Goal: Information Seeking & Learning: Answer question/provide support

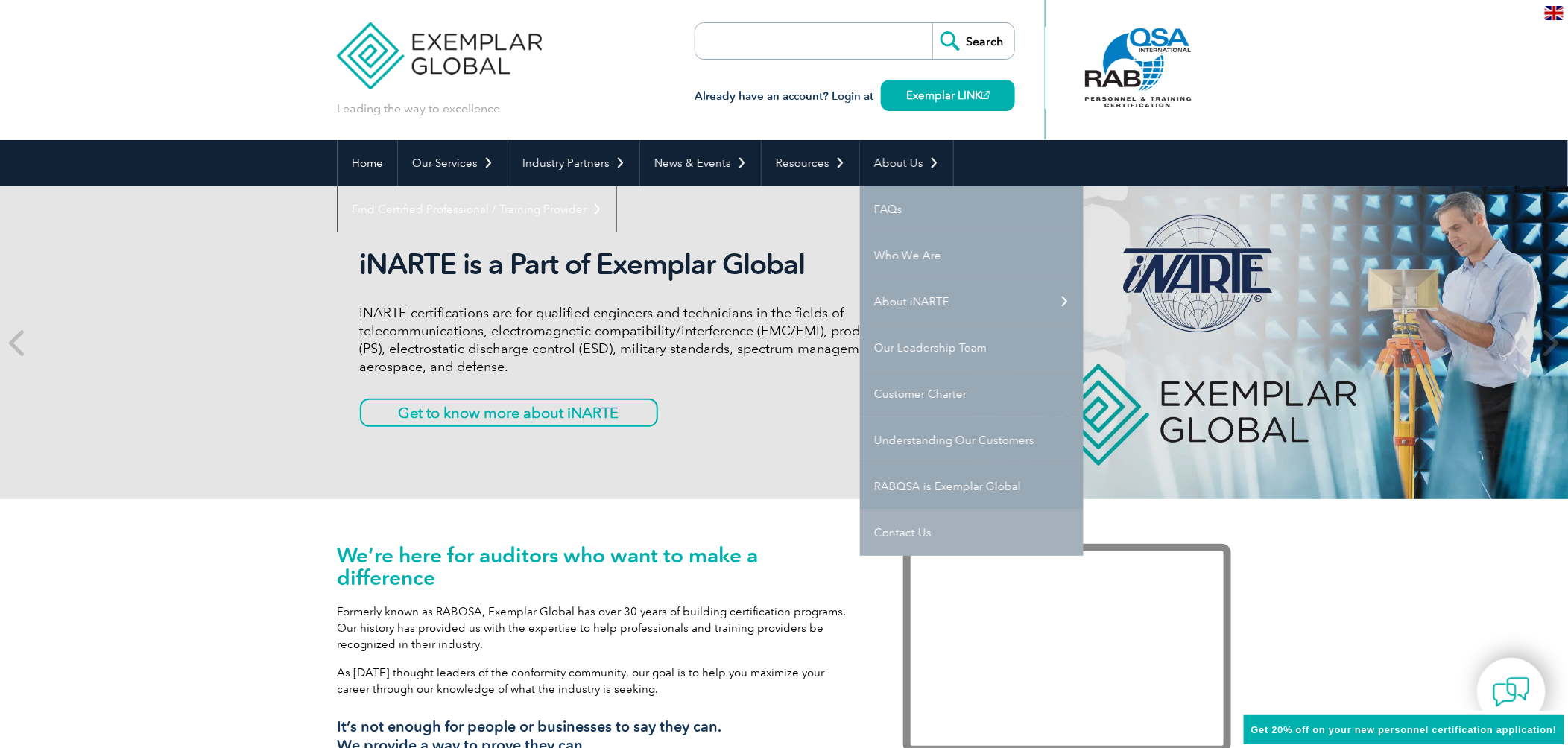
click at [895, 532] on link "Contact Us" at bounding box center [972, 533] width 224 height 46
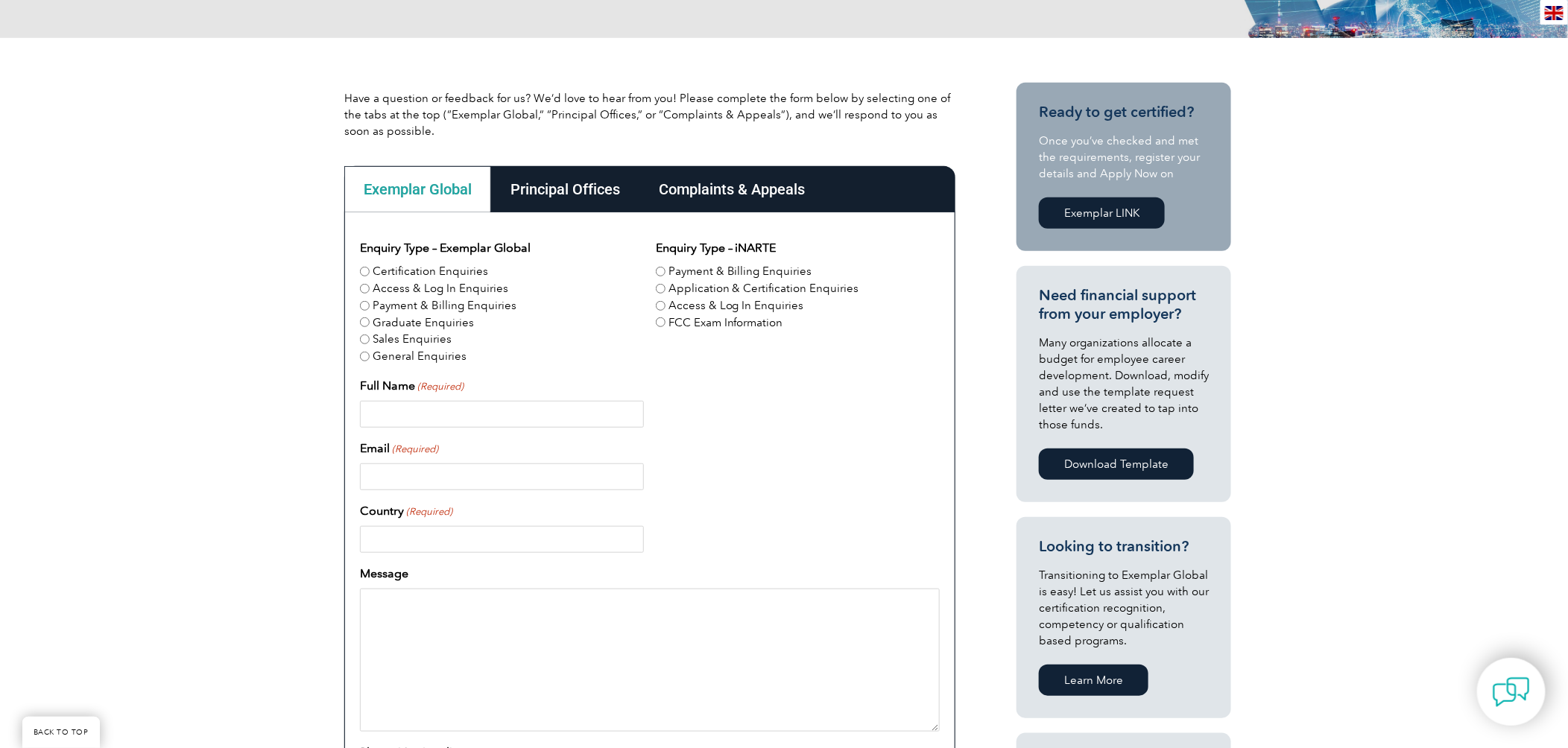
scroll to position [298, 0]
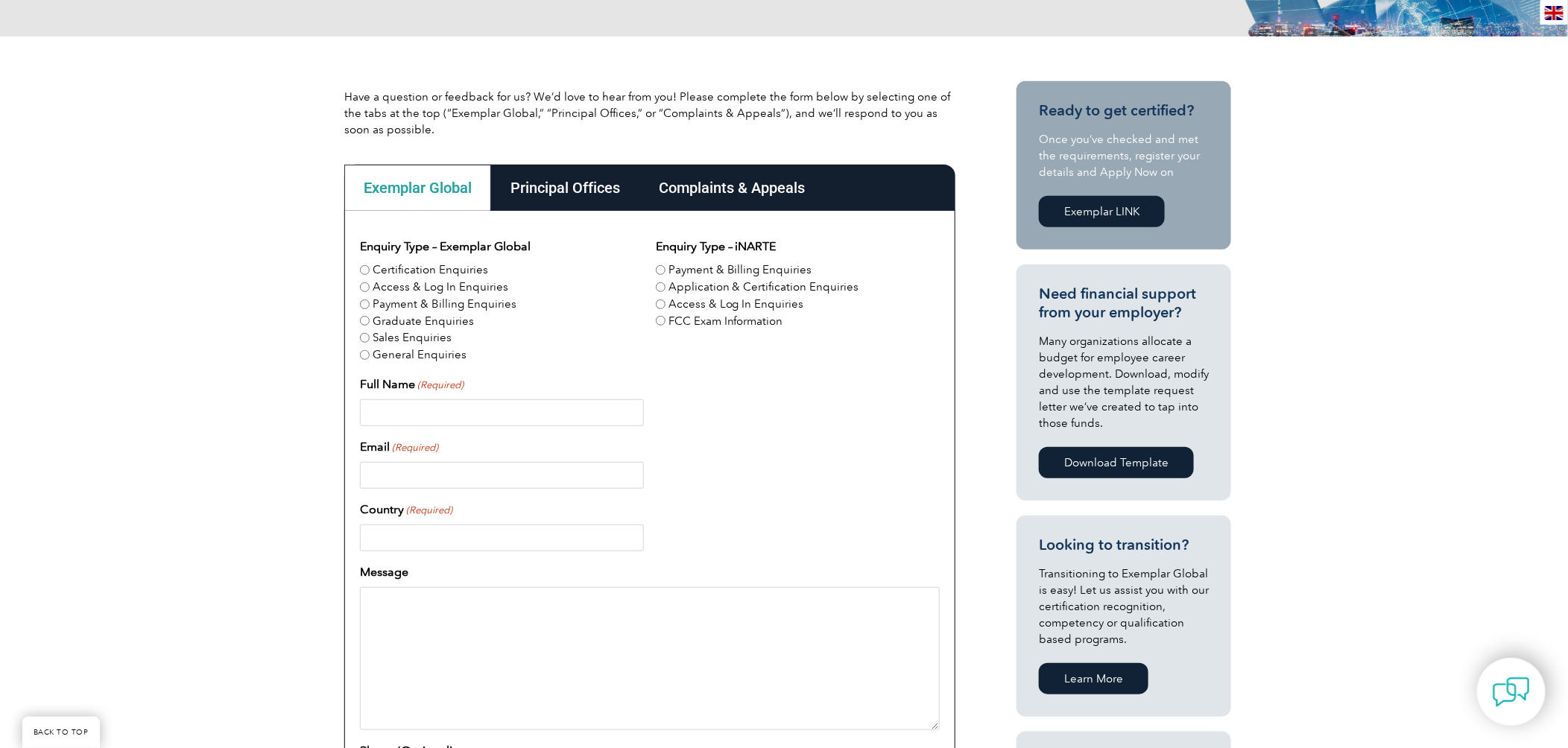
click at [361, 304] on input "Payment & Billing Enquiries" at bounding box center [364, 304] width 10 height 10
radio input "true"
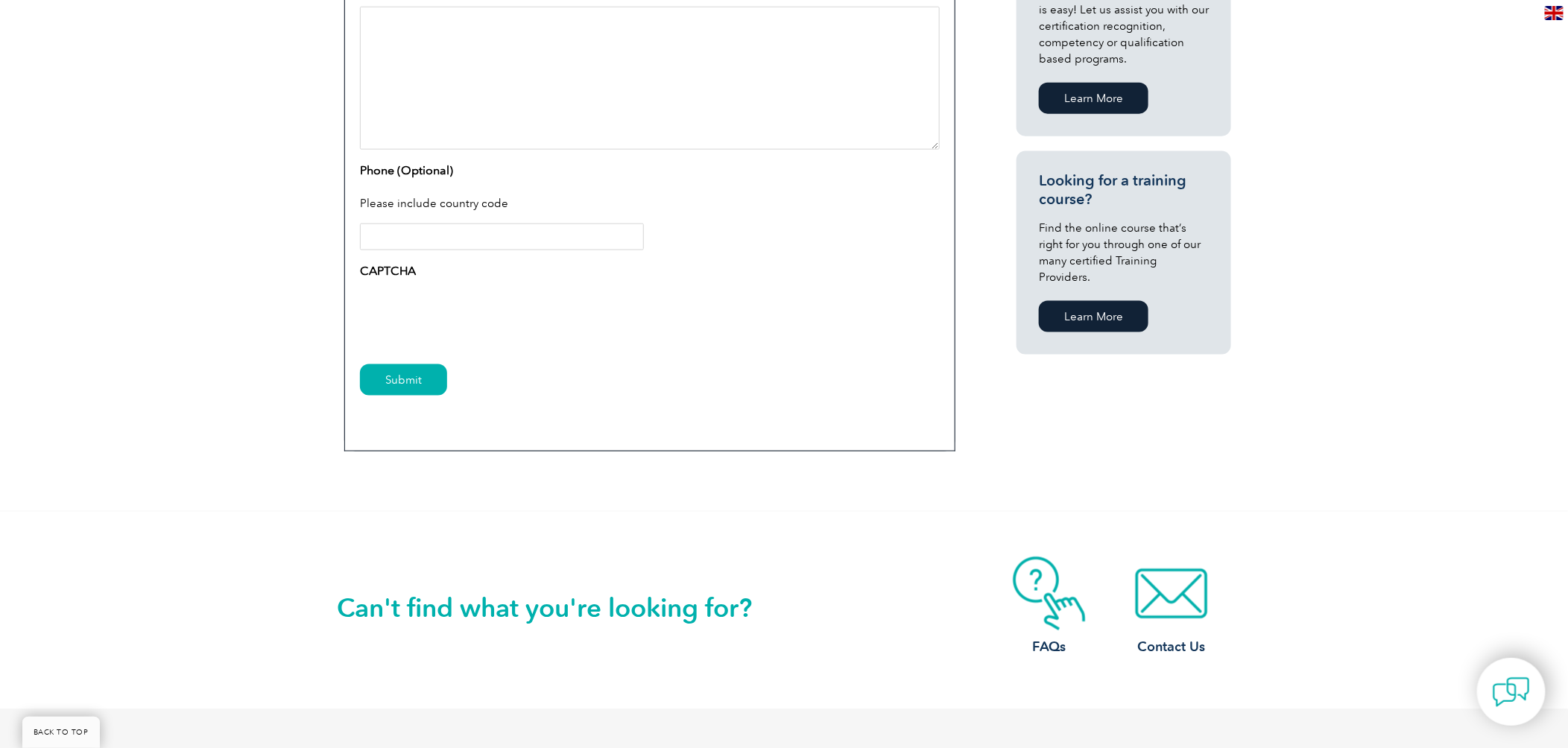
scroll to position [894, 0]
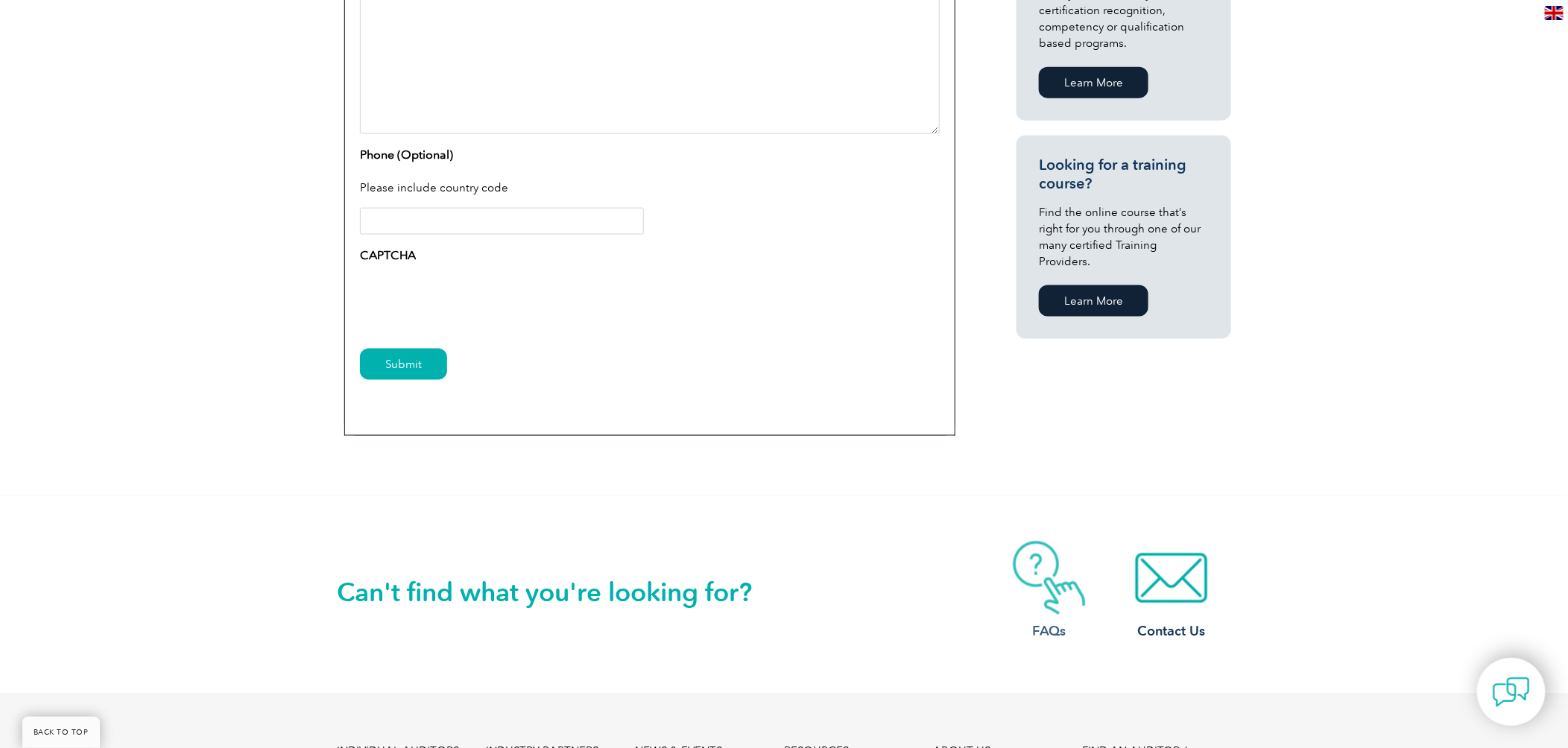
click at [1049, 573] on img at bounding box center [1048, 578] width 119 height 75
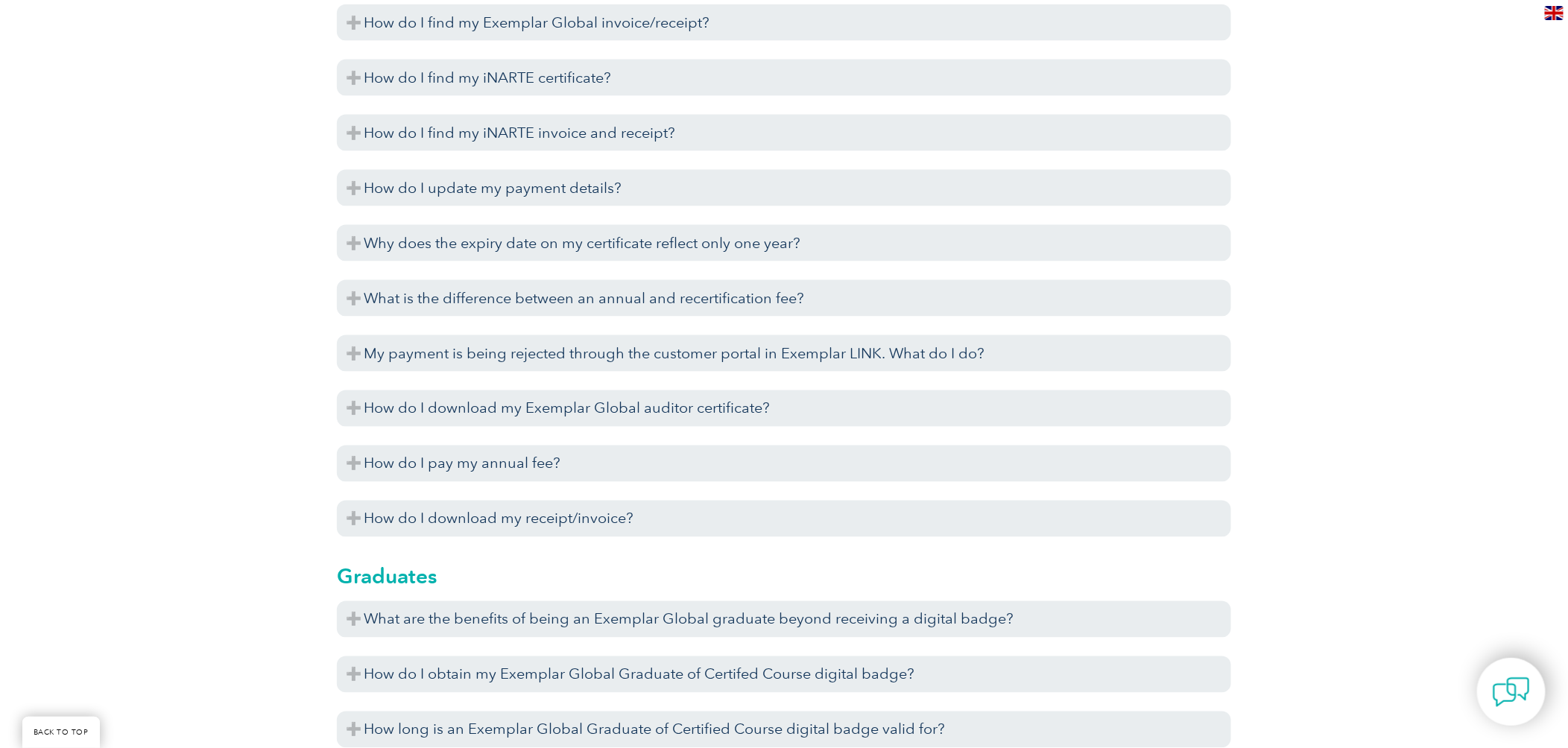
scroll to position [3801, 0]
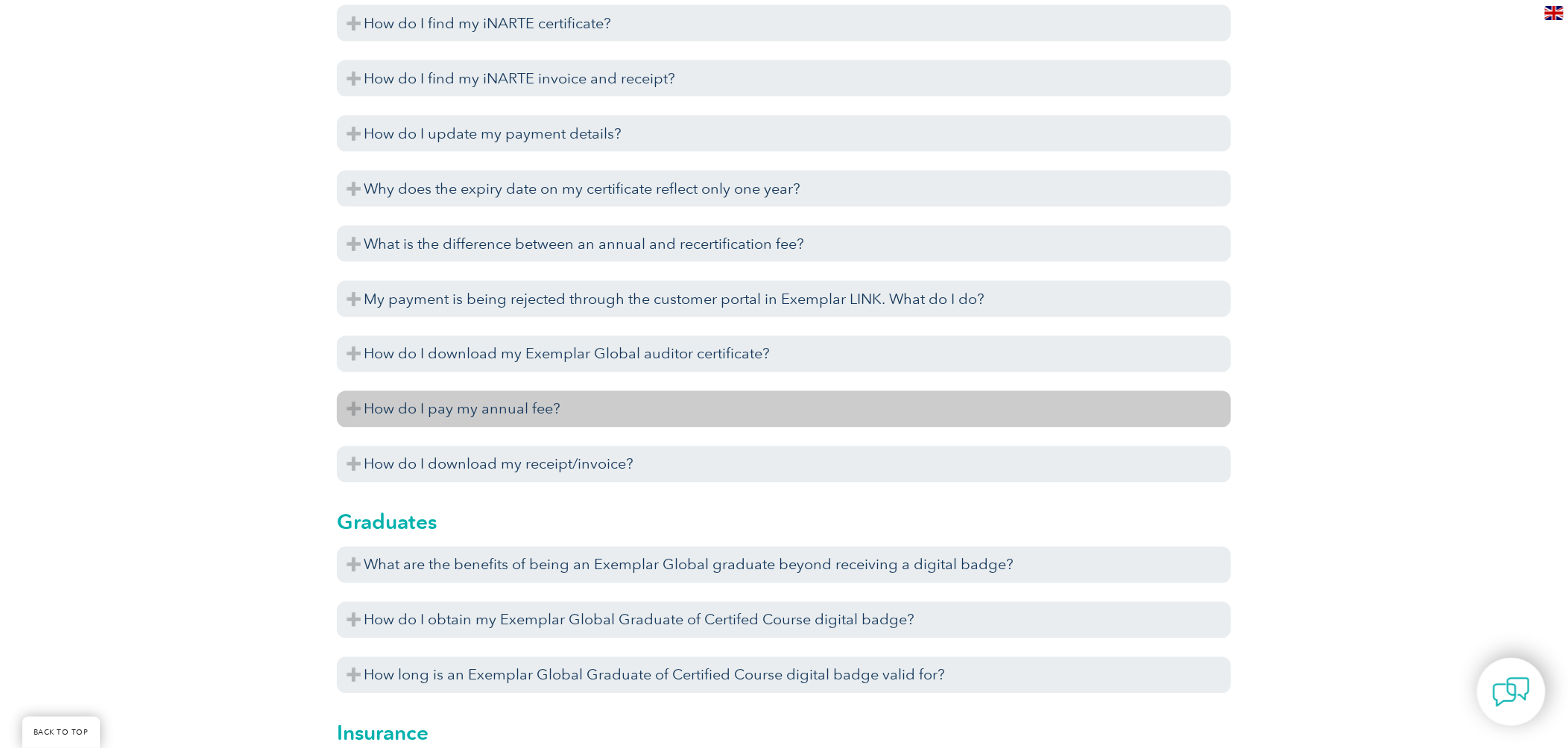
click at [504, 408] on h3 "How do I pay my annual fee?" at bounding box center [783, 410] width 894 height 37
